Goal: Task Accomplishment & Management: Complete application form

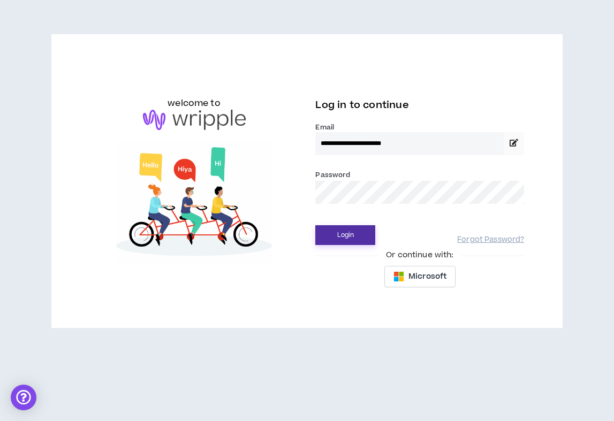
click at [349, 236] on button "Login" at bounding box center [345, 235] width 60 height 20
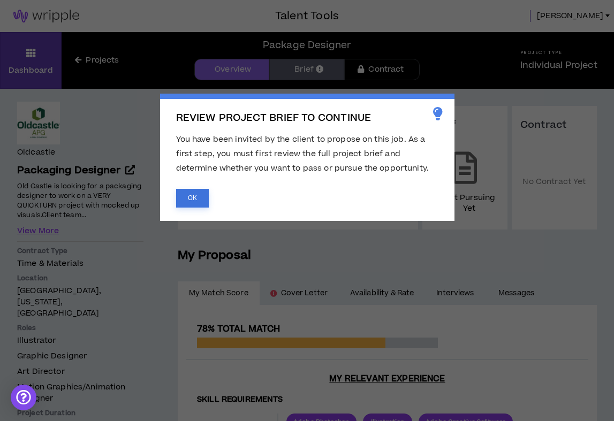
click at [194, 194] on button "OK" at bounding box center [192, 198] width 33 height 19
